Goal: Find specific page/section: Find specific page/section

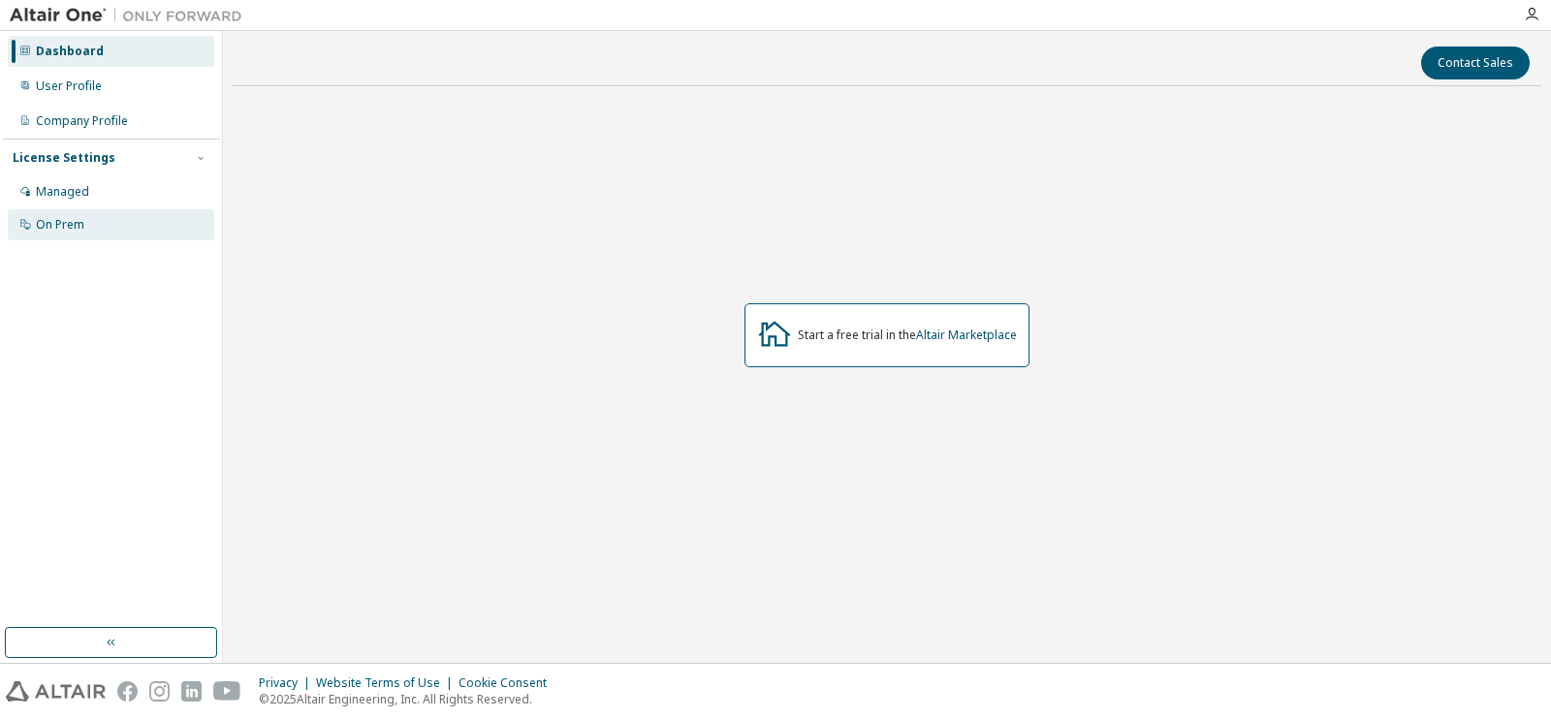
click at [125, 222] on div "On Prem" at bounding box center [111, 224] width 206 height 31
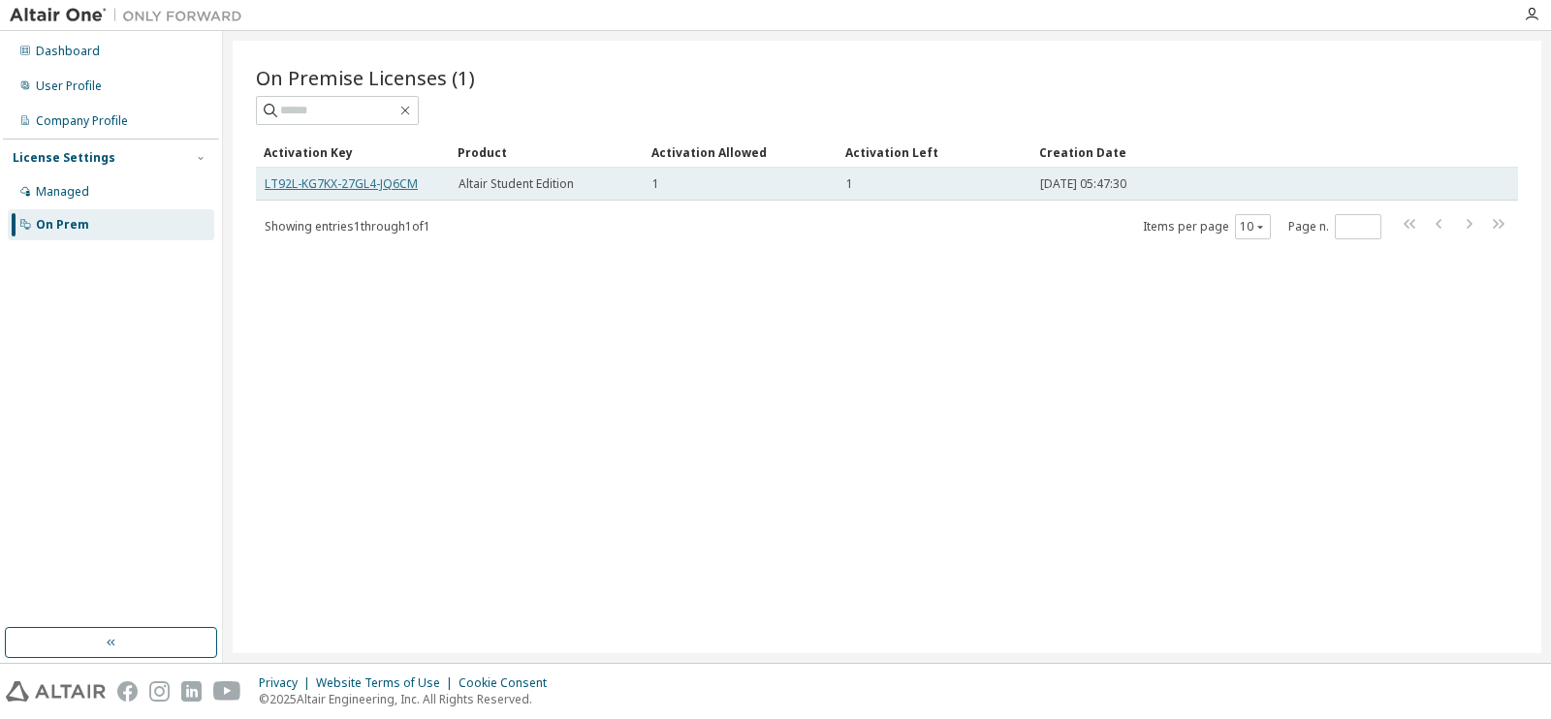
click at [378, 183] on link "LT92L-KG7KX-27GL4-JQ6CM" at bounding box center [341, 183] width 153 height 16
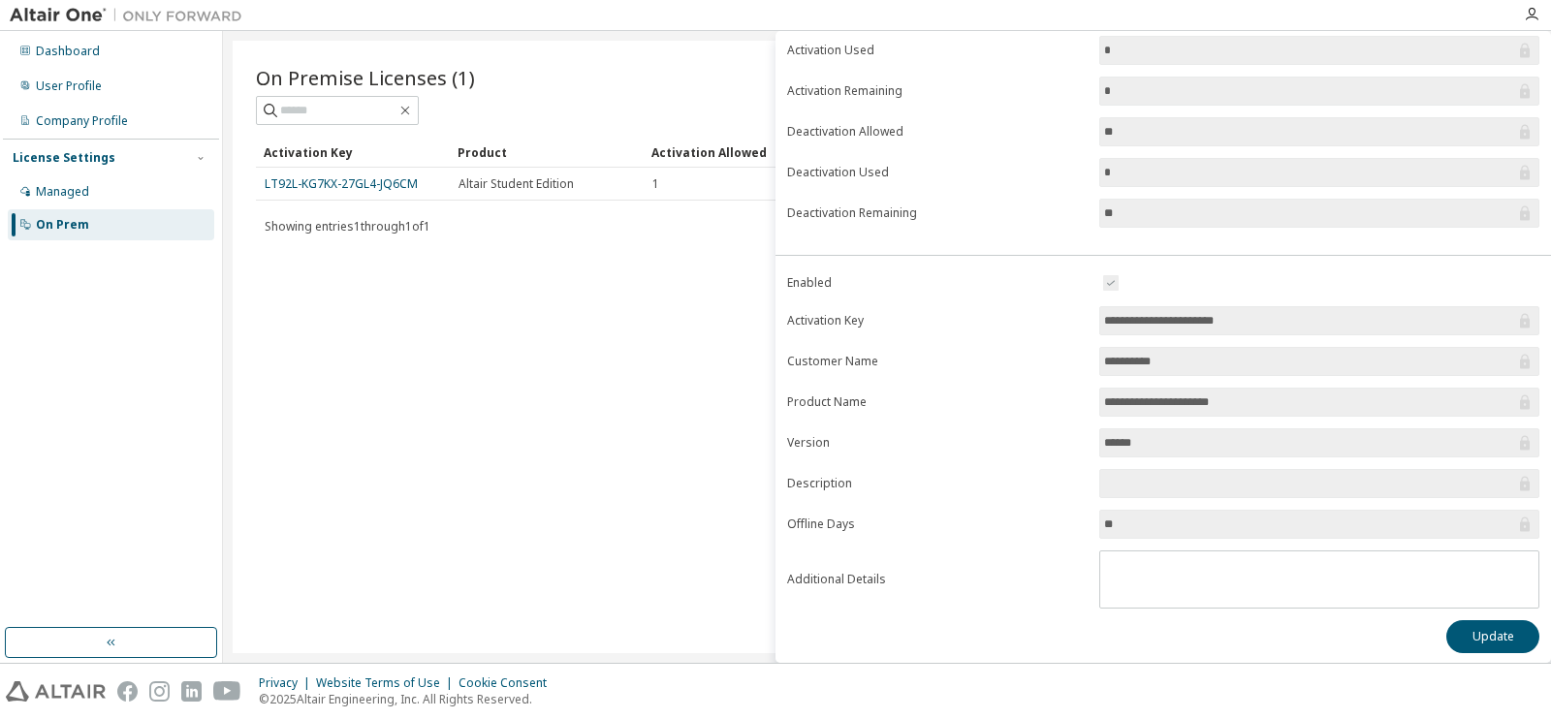
scroll to position [175, 0]
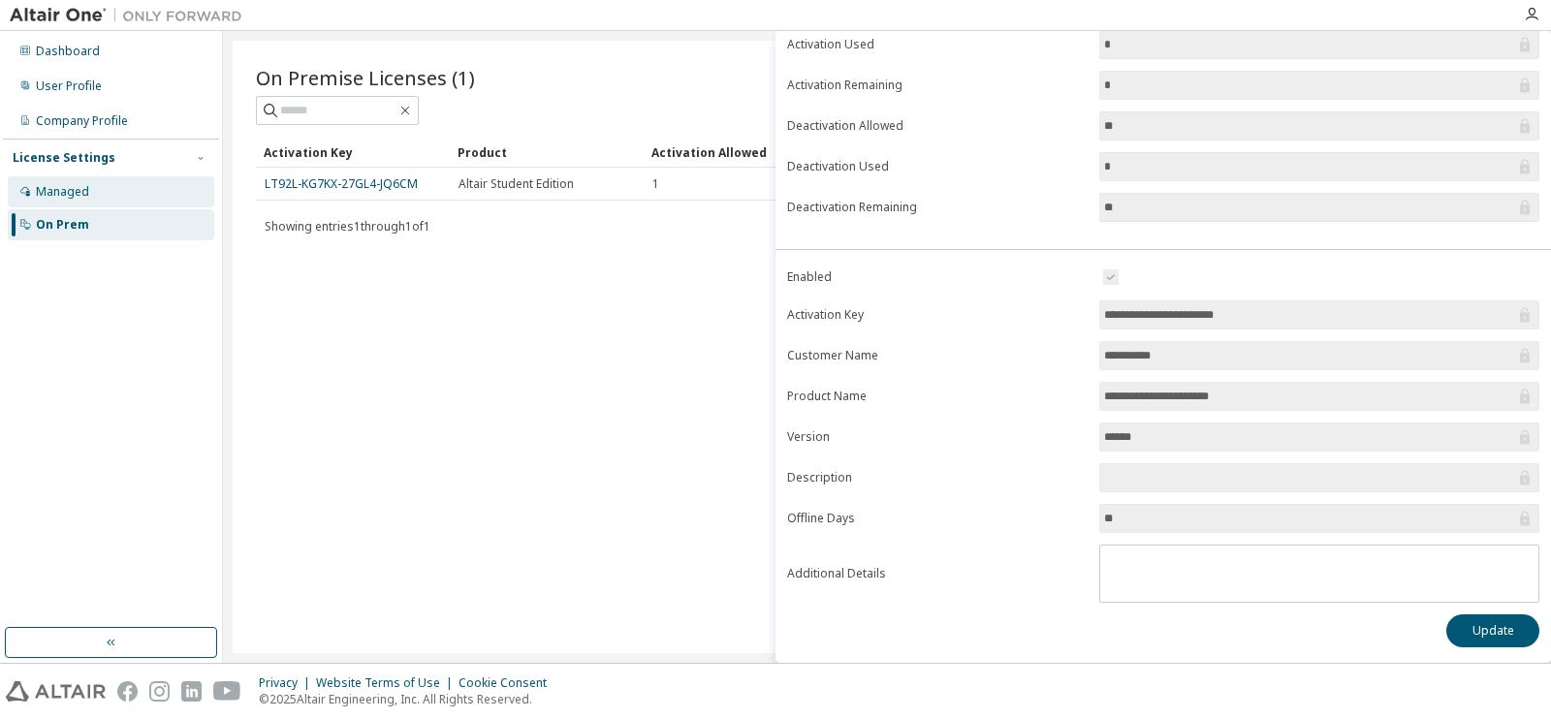
click at [161, 186] on div "Managed" at bounding box center [111, 191] width 206 height 31
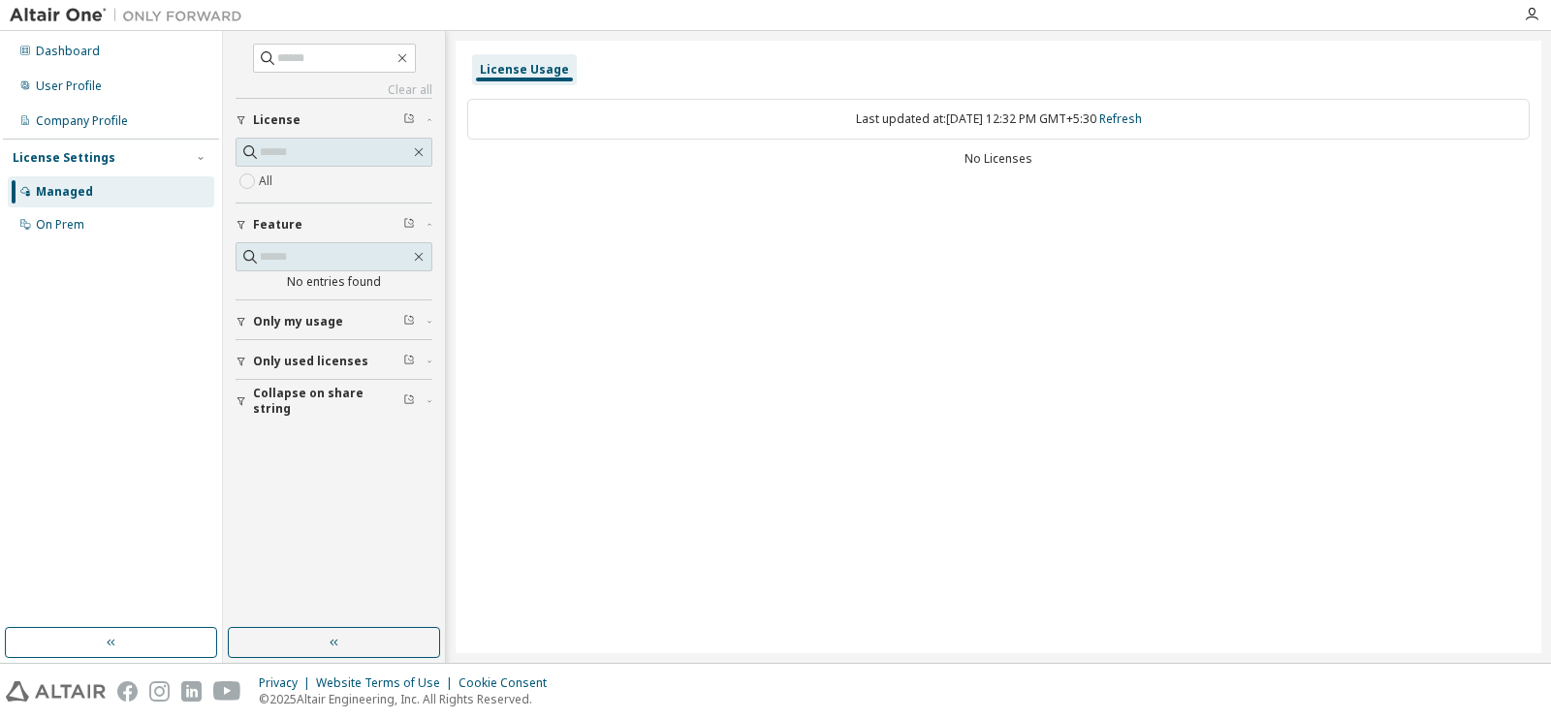
click at [306, 333] on button "Only my usage" at bounding box center [334, 322] width 197 height 43
click at [288, 190] on div "All" at bounding box center [334, 181] width 197 height 23
click at [1005, 173] on div "Last updated at: Thu 2025-10-02 12:32 PM GMT+5:30 Refresh No Licenses" at bounding box center [998, 134] width 1063 height 95
drag, startPoint x: 1007, startPoint y: 155, endPoint x: 1149, endPoint y: 123, distance: 145.1
click at [1008, 154] on div "No Licenses" at bounding box center [998, 159] width 1063 height 16
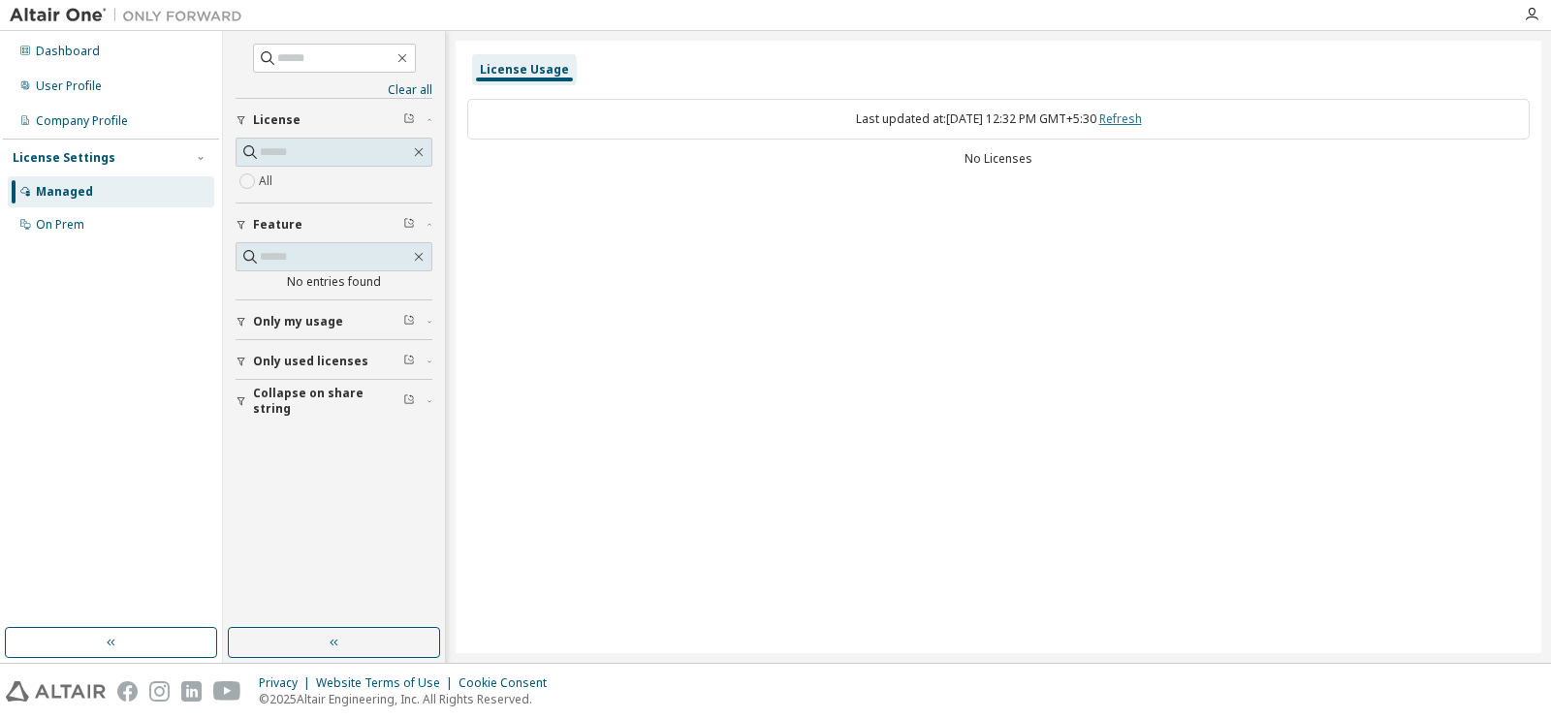
click at [1142, 123] on link "Refresh" at bounding box center [1120, 119] width 43 height 16
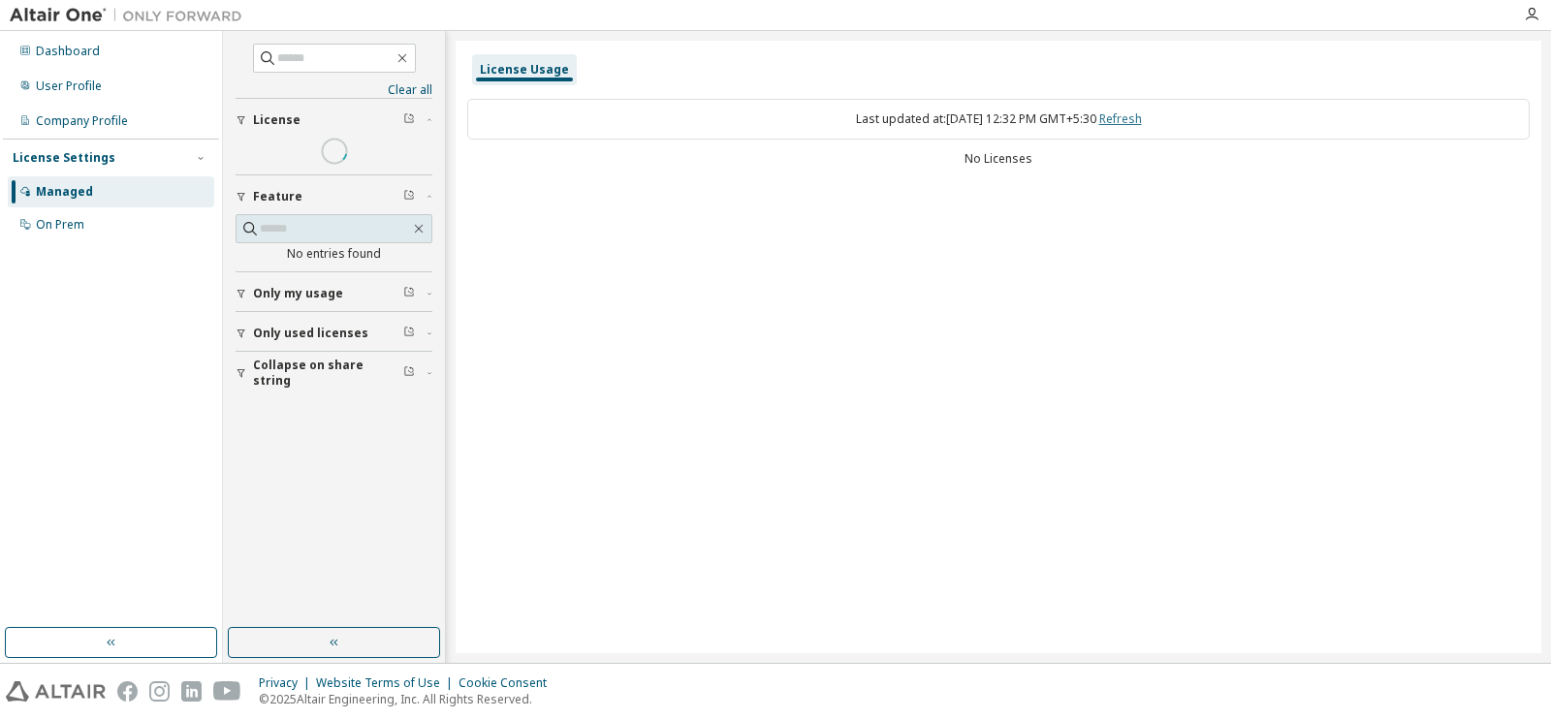
click at [1142, 116] on link "Refresh" at bounding box center [1120, 119] width 43 height 16
click at [71, 234] on div "On Prem" at bounding box center [111, 224] width 206 height 31
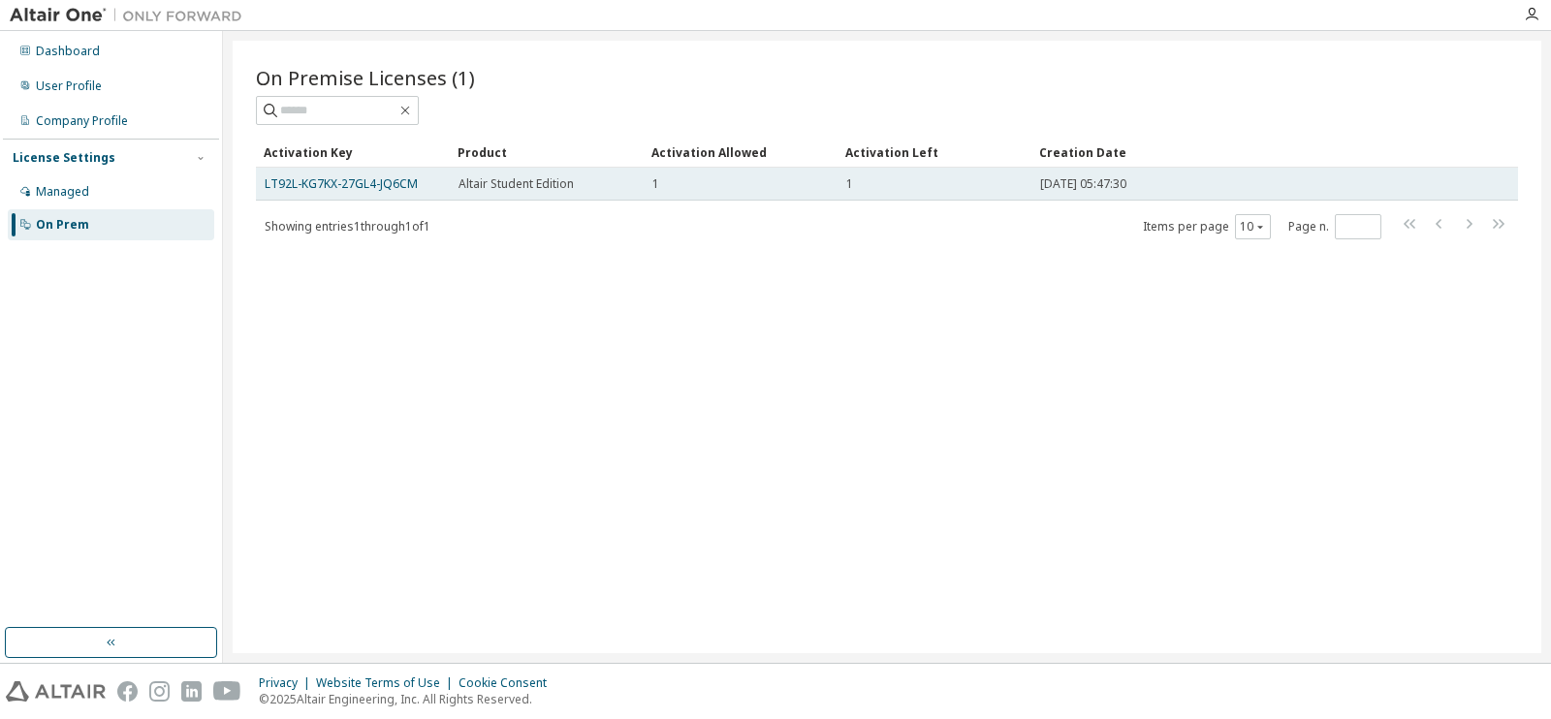
click at [494, 186] on span "Altair Student Edition" at bounding box center [516, 184] width 115 height 16
click at [329, 179] on link "LT92L-KG7KX-27GL4-JQ6CM" at bounding box center [341, 183] width 153 height 16
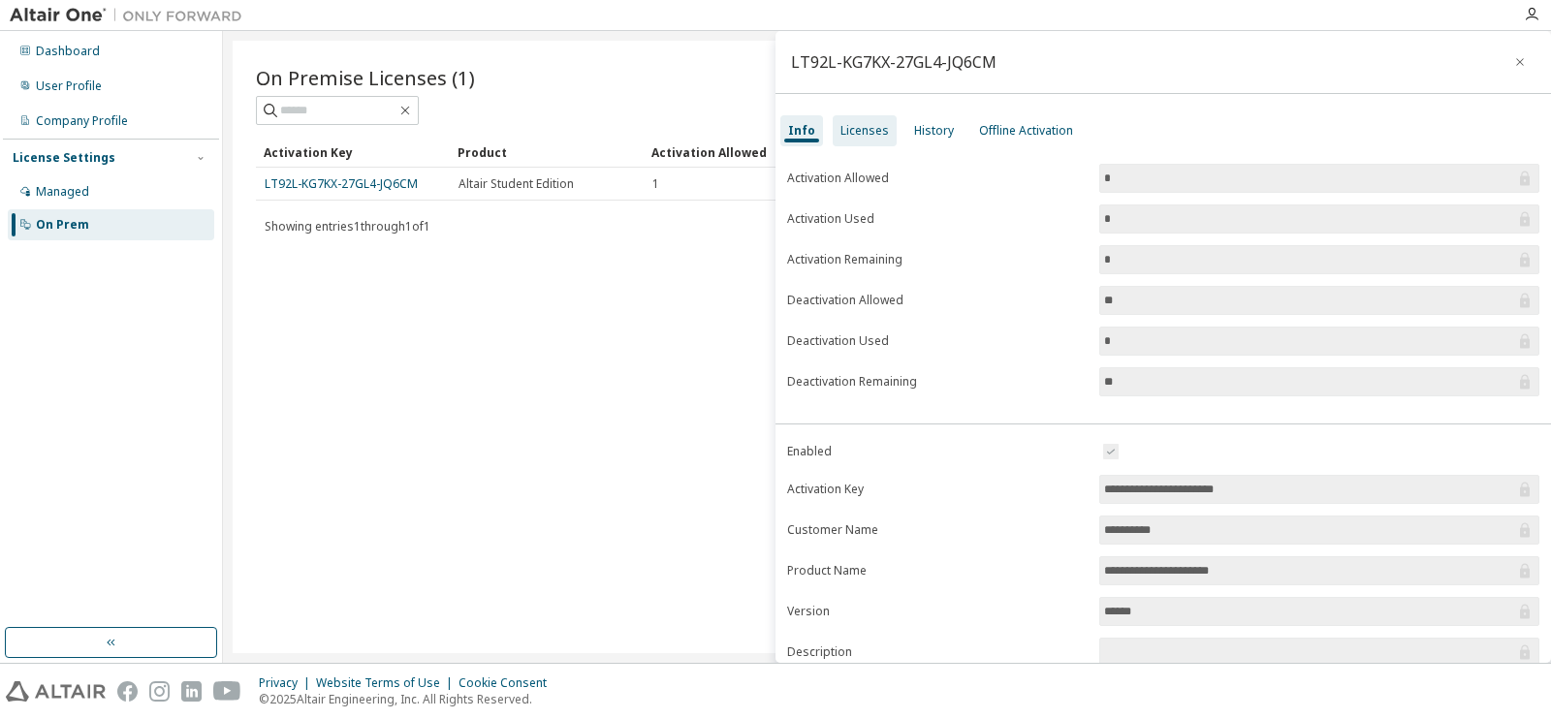
click at [887, 140] on div "Licenses" at bounding box center [865, 130] width 64 height 31
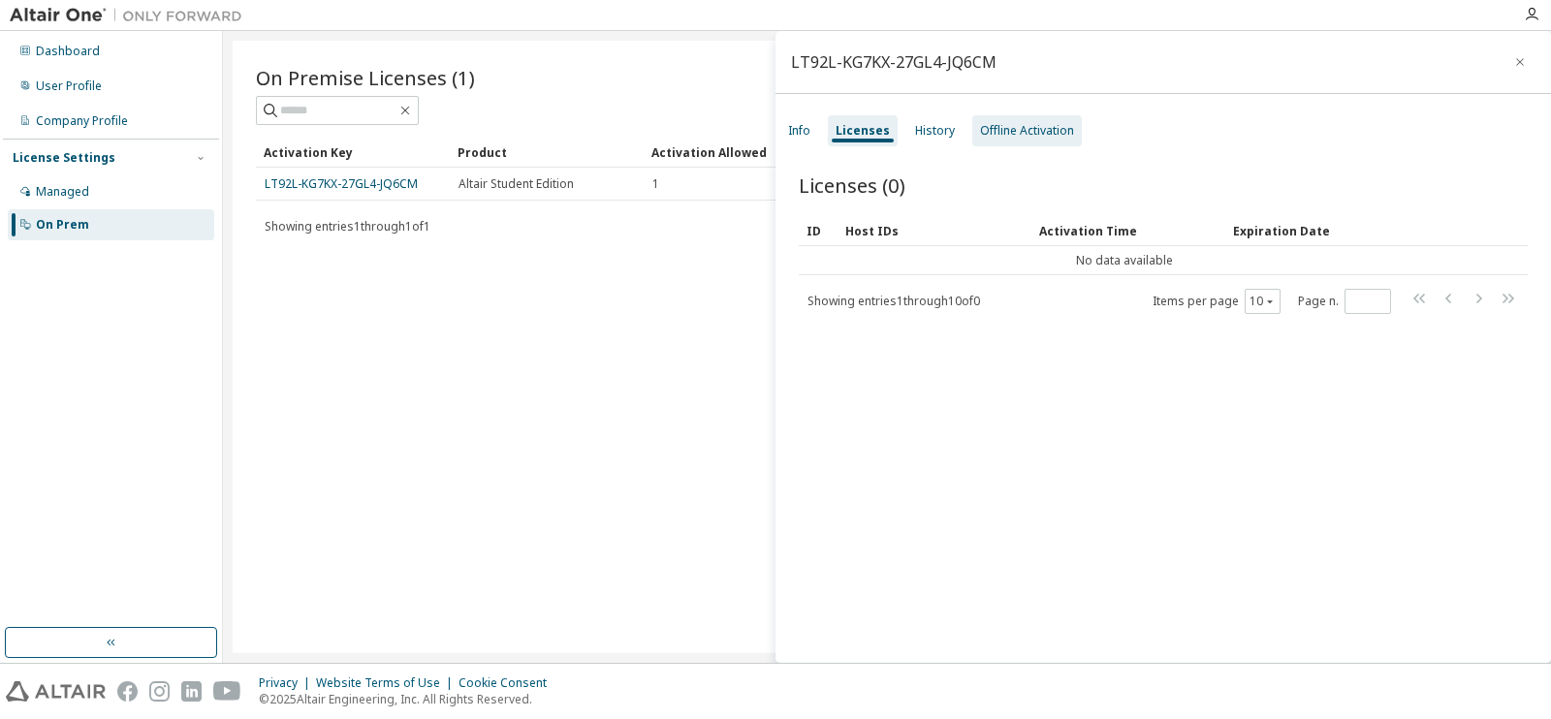
click at [1034, 117] on div "Offline Activation" at bounding box center [1027, 130] width 110 height 31
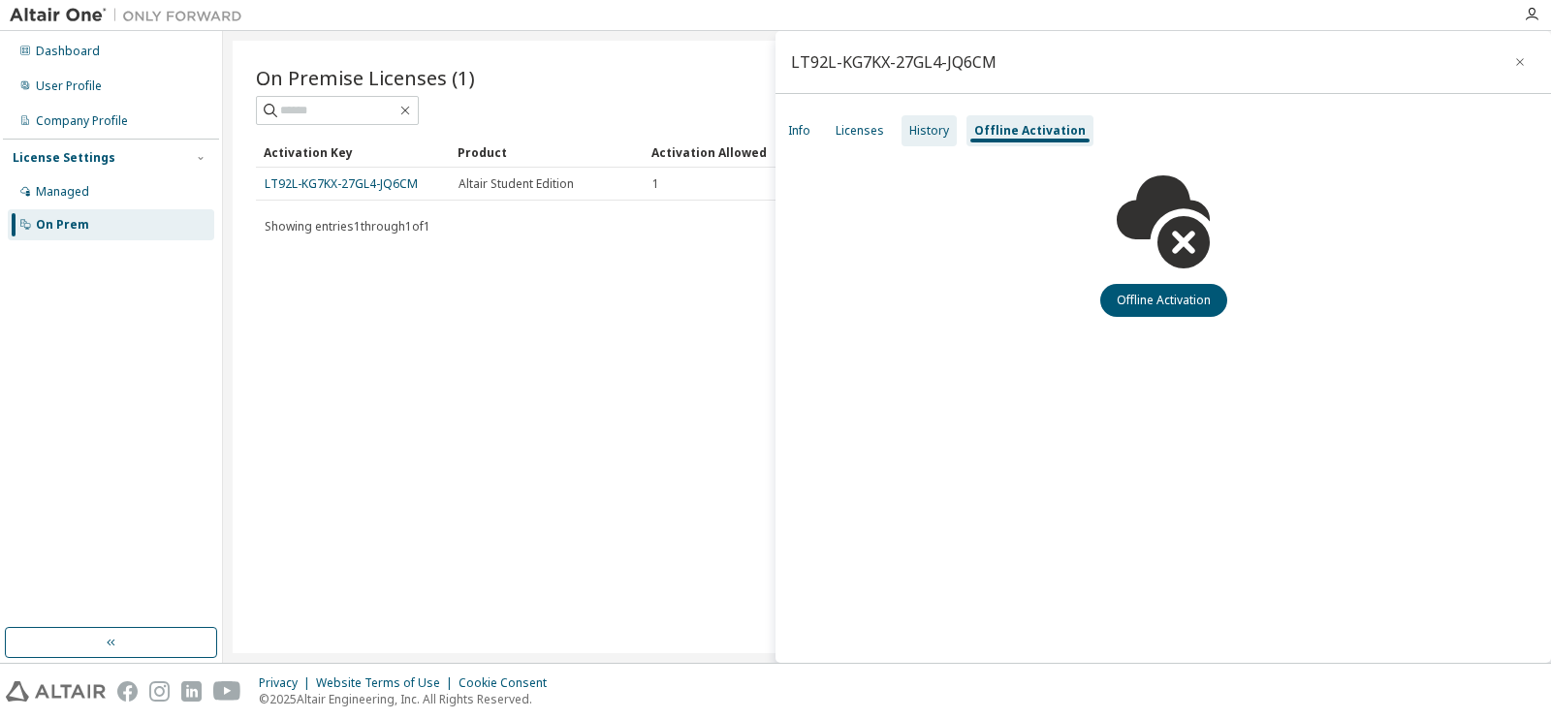
click at [924, 117] on div "History" at bounding box center [929, 130] width 55 height 31
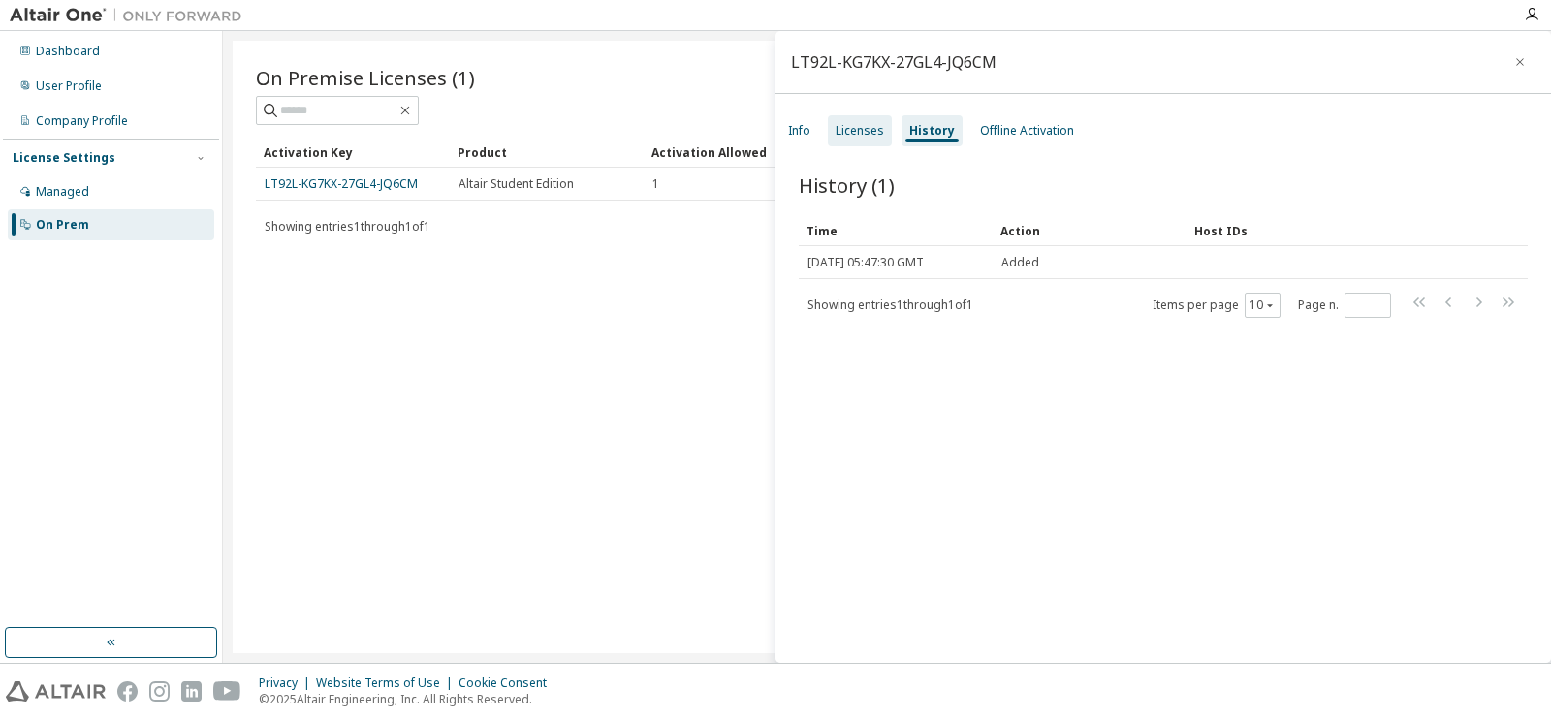
click at [855, 131] on div "Licenses" at bounding box center [860, 131] width 48 height 16
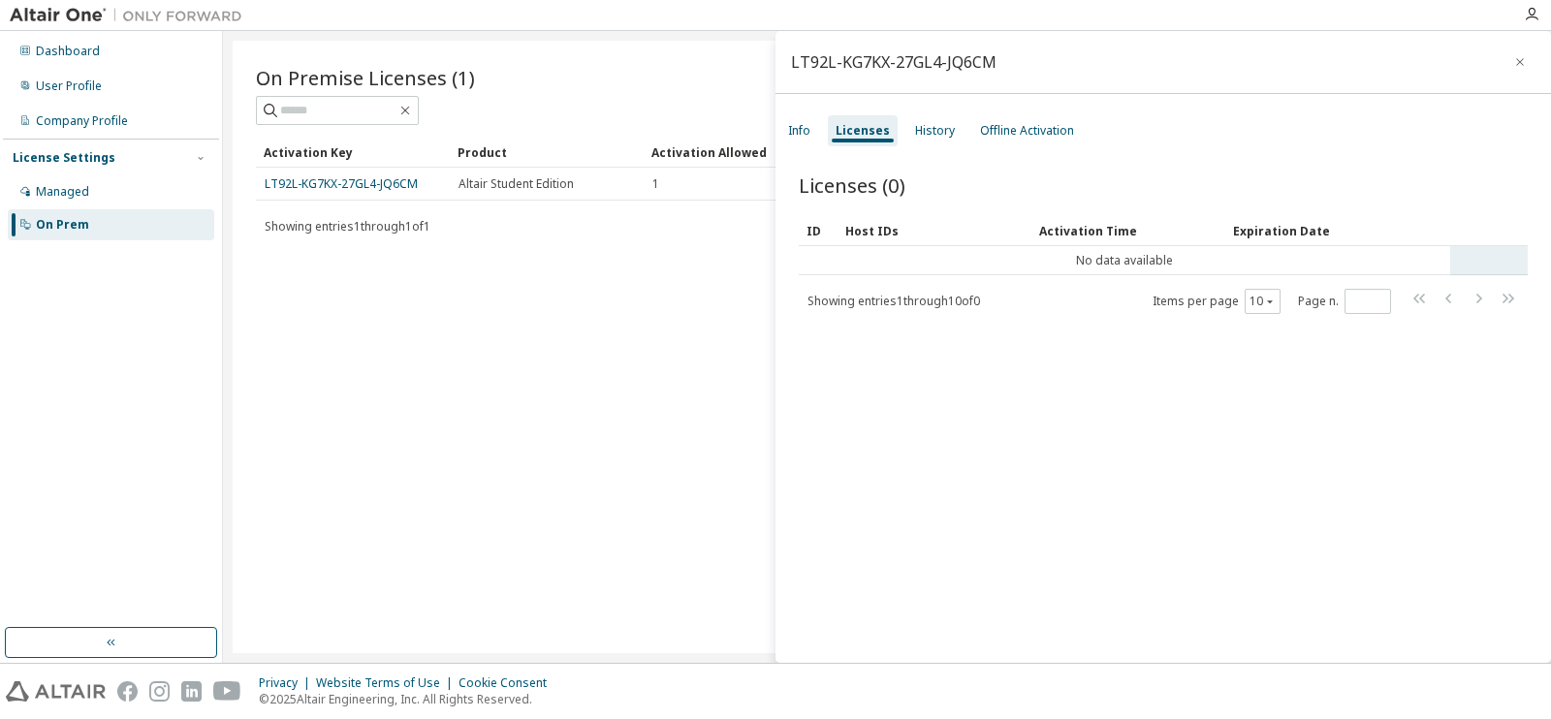
click at [1081, 261] on td "No data available" at bounding box center [1124, 260] width 651 height 29
click at [1083, 260] on td "No data available" at bounding box center [1124, 260] width 651 height 29
click at [1517, 258] on tr "No data available" at bounding box center [1163, 260] width 729 height 29
click at [1155, 262] on td "No data available" at bounding box center [1124, 260] width 651 height 29
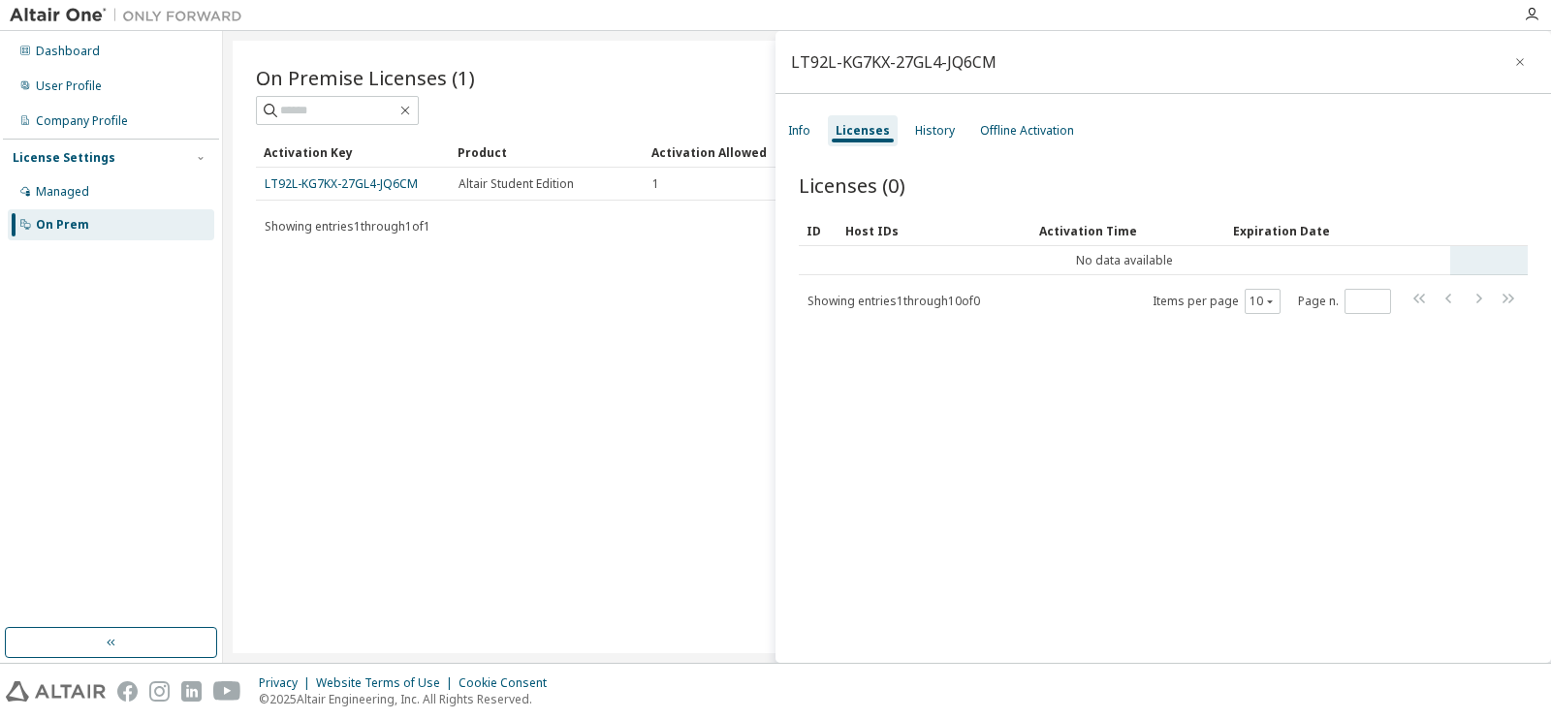
click at [1070, 264] on td "No data available" at bounding box center [1124, 260] width 651 height 29
click at [1068, 264] on td "No data available" at bounding box center [1124, 260] width 651 height 29
drag, startPoint x: 871, startPoint y: 255, endPoint x: 802, endPoint y: 259, distance: 68.9
click at [855, 259] on td "No data available" at bounding box center [1124, 260] width 651 height 29
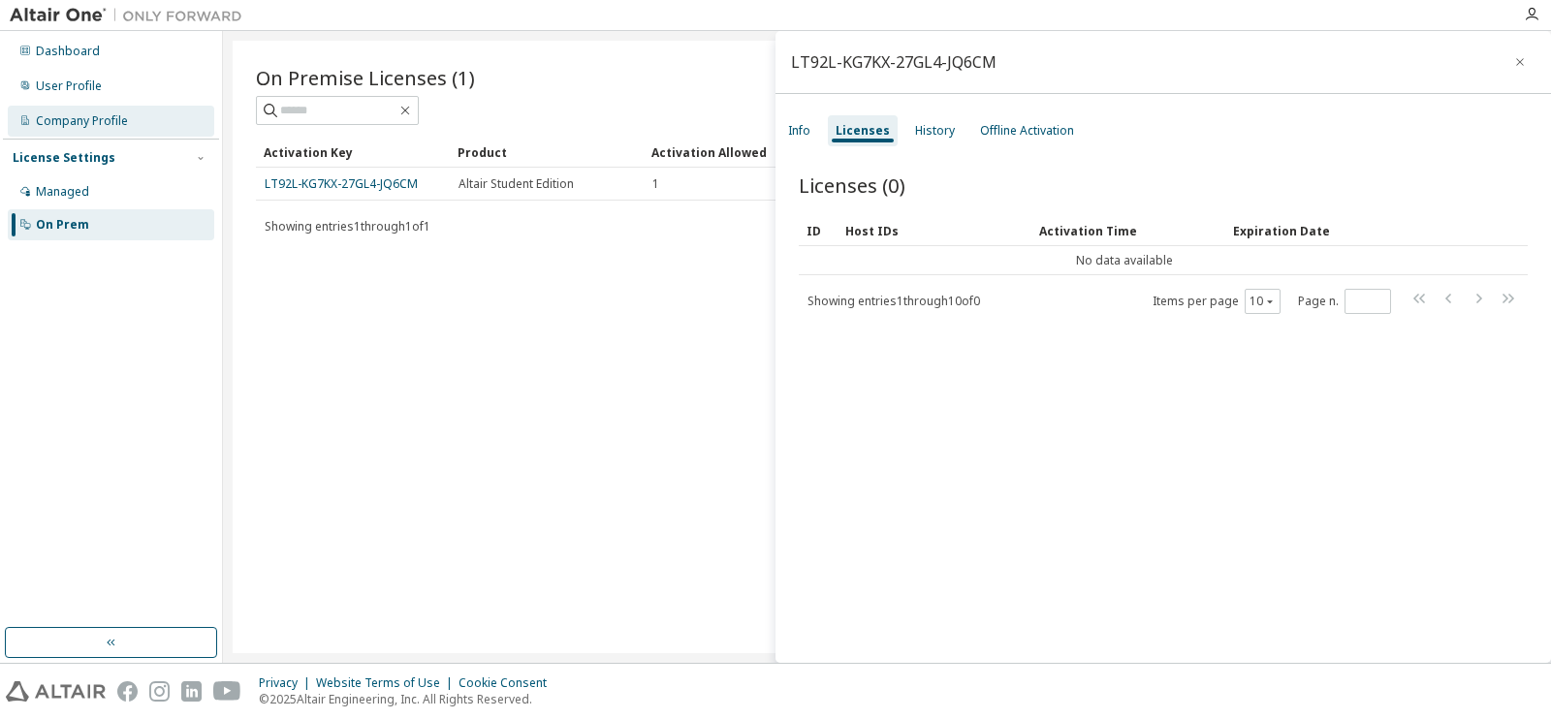
click at [103, 119] on div "Company Profile" at bounding box center [82, 121] width 92 height 16
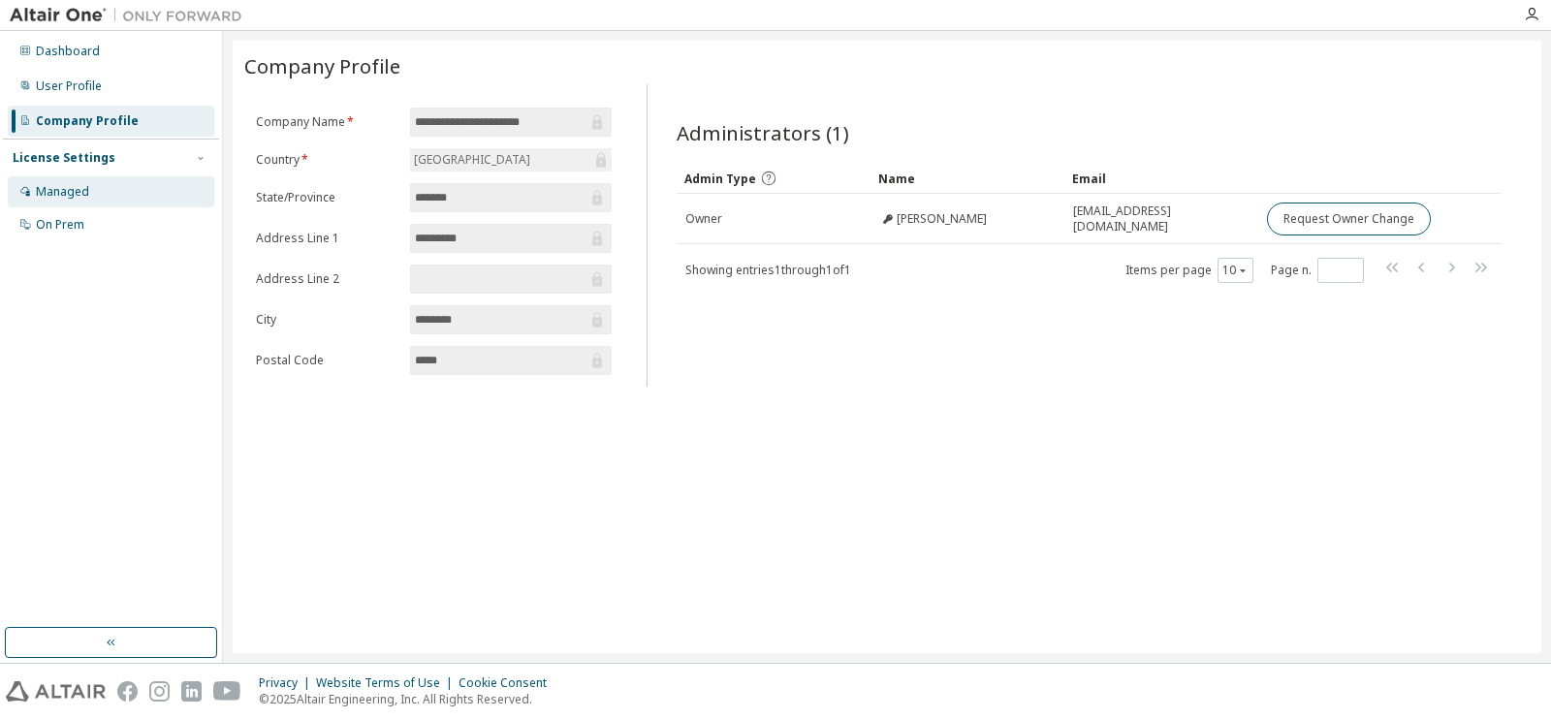
click at [97, 196] on div "Managed" at bounding box center [111, 191] width 206 height 31
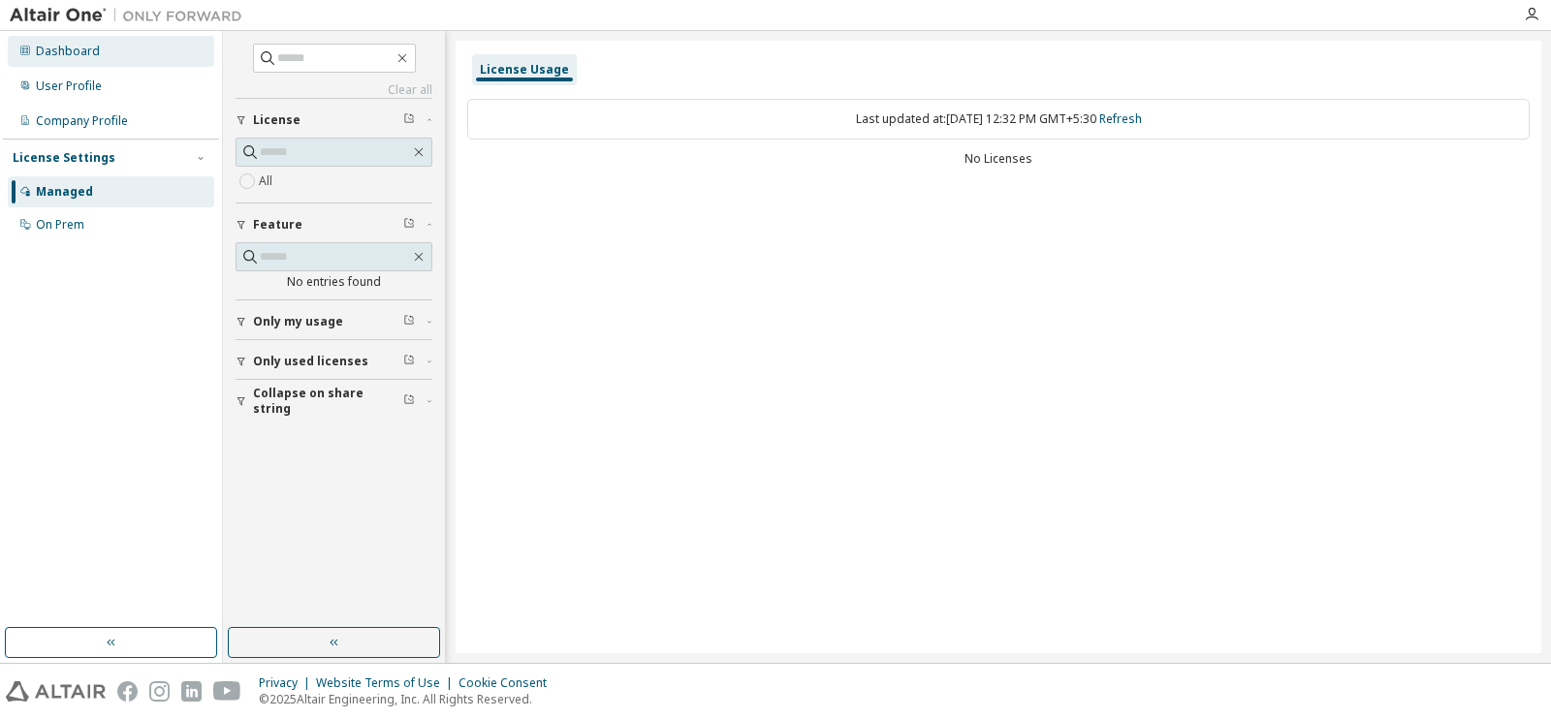
click at [76, 55] on div "Dashboard" at bounding box center [68, 52] width 64 height 16
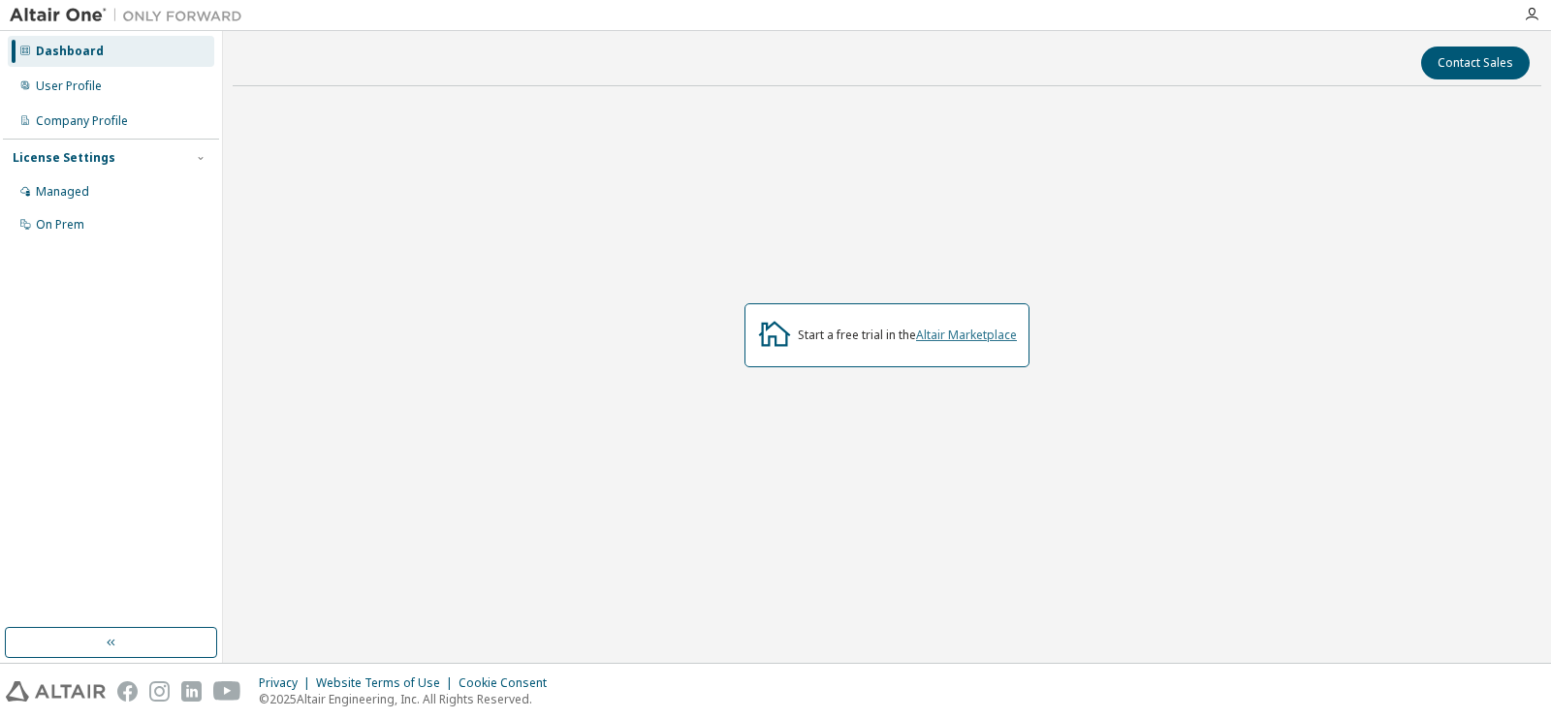
click at [984, 335] on link "Altair Marketplace" at bounding box center [966, 335] width 101 height 16
